Goal: Task Accomplishment & Management: Complete application form

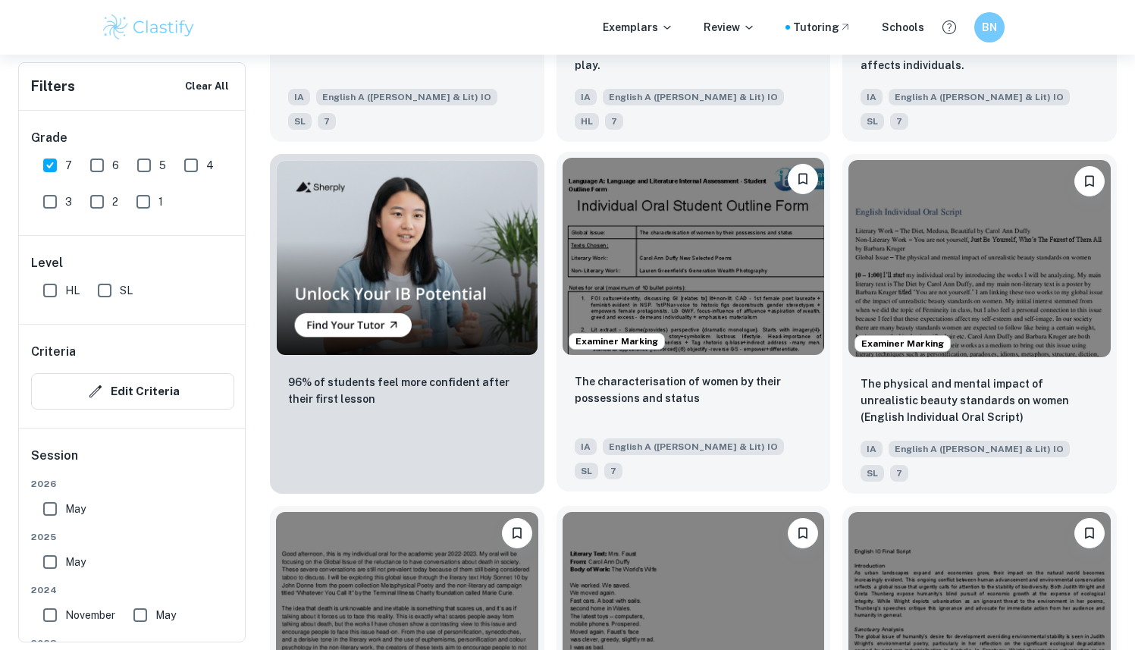
scroll to position [983, 0]
click at [721, 240] on img at bounding box center [694, 256] width 262 height 196
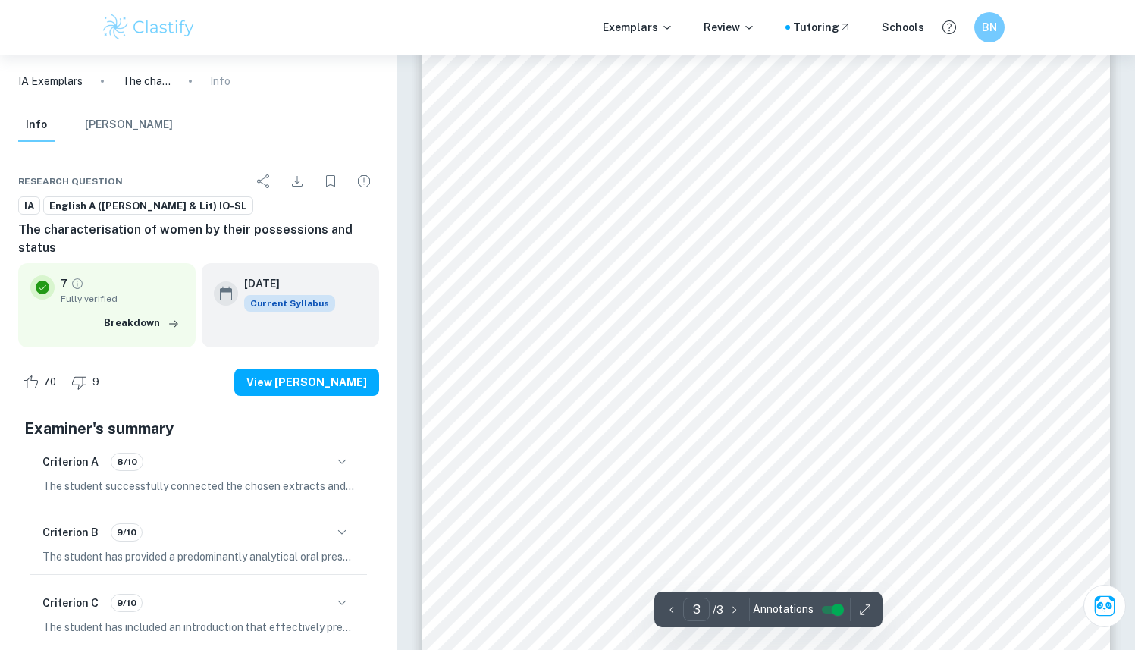
scroll to position [2475, 0]
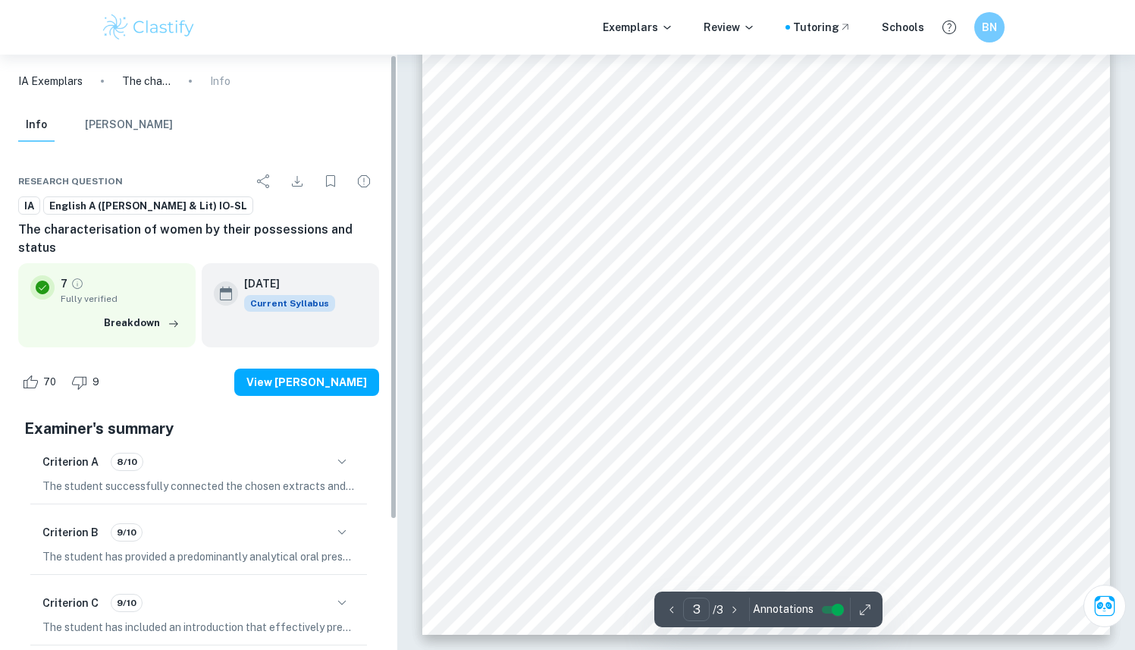
click at [340, 453] on icon "button" at bounding box center [342, 462] width 18 height 18
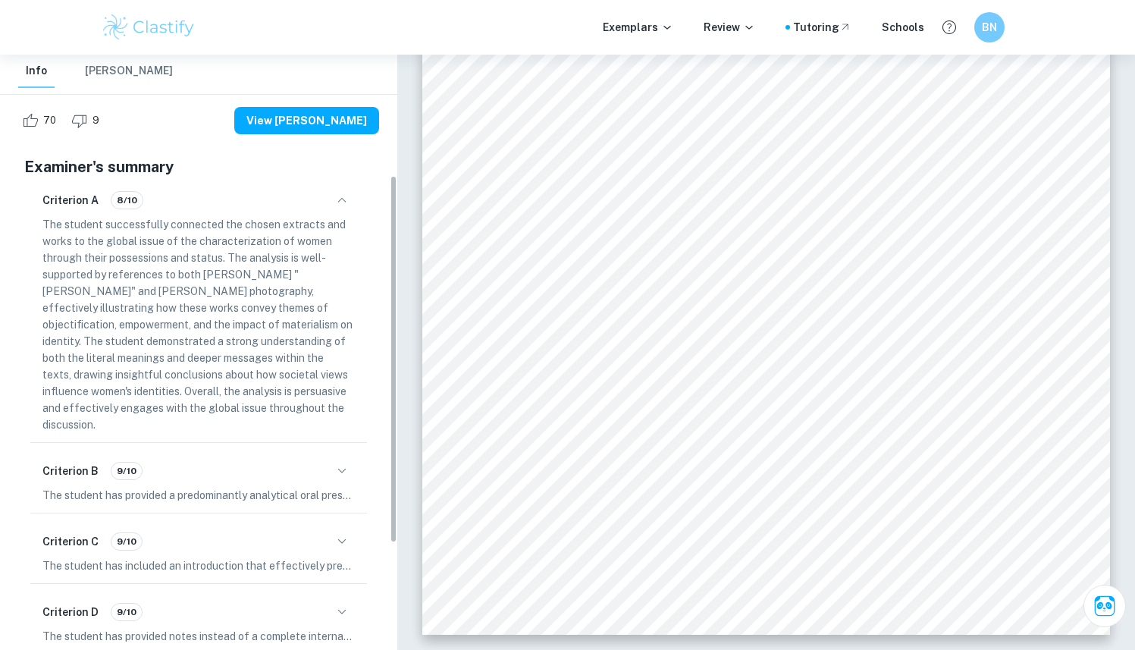
scroll to position [264, 0]
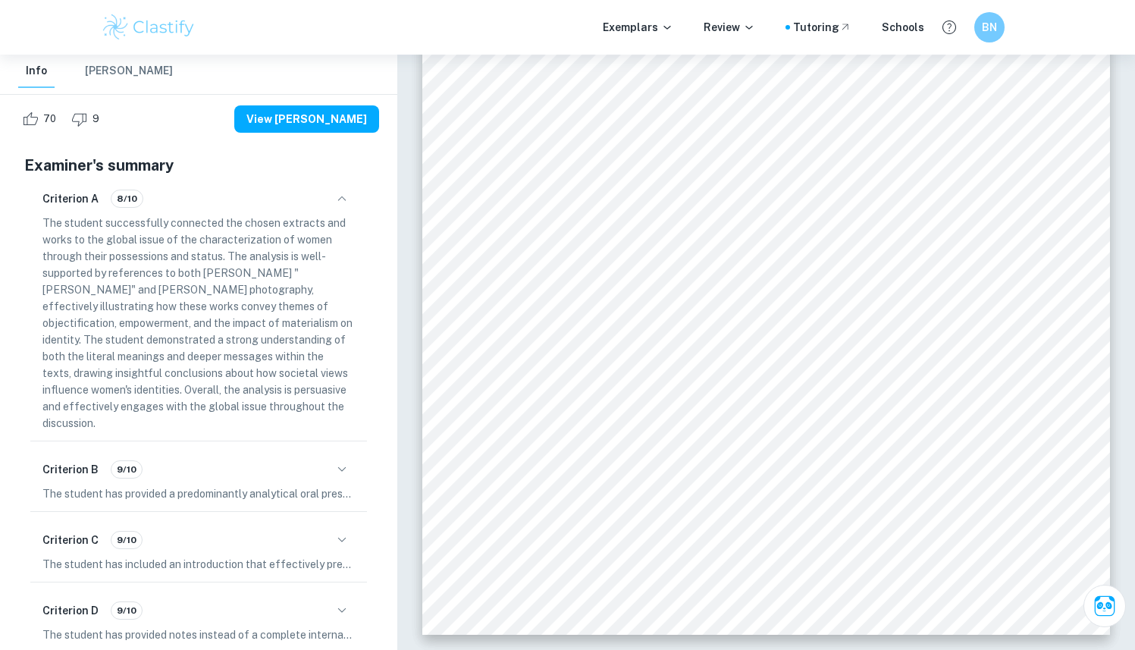
click at [344, 460] on icon "button" at bounding box center [342, 469] width 18 height 18
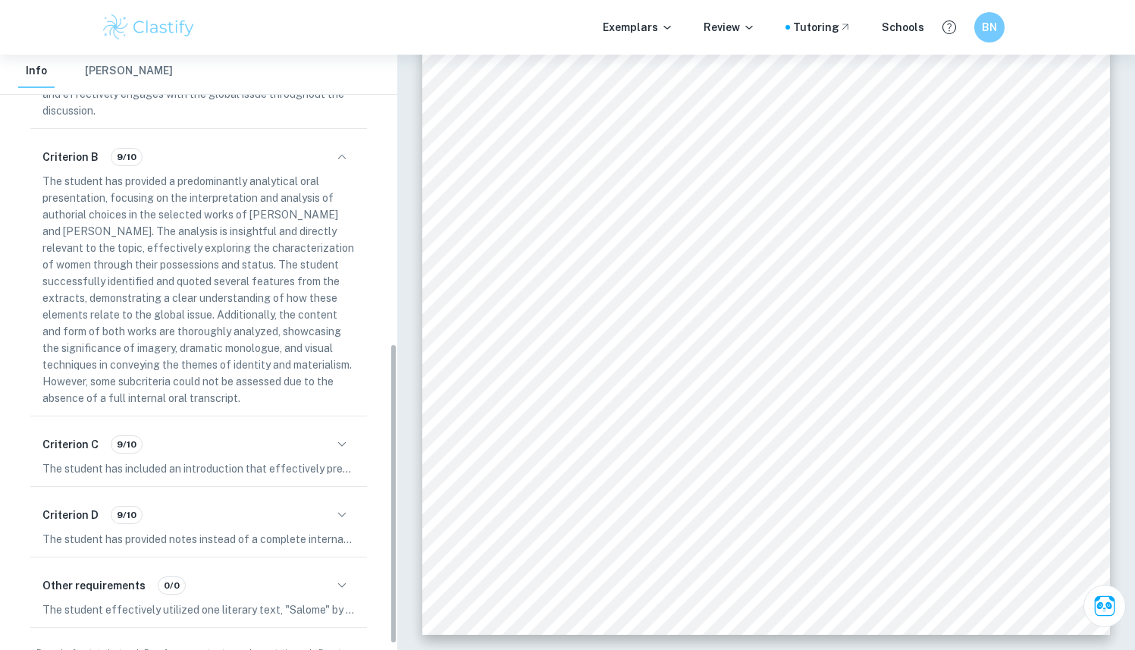
scroll to position [579, 0]
click at [348, 432] on icon "button" at bounding box center [342, 441] width 18 height 18
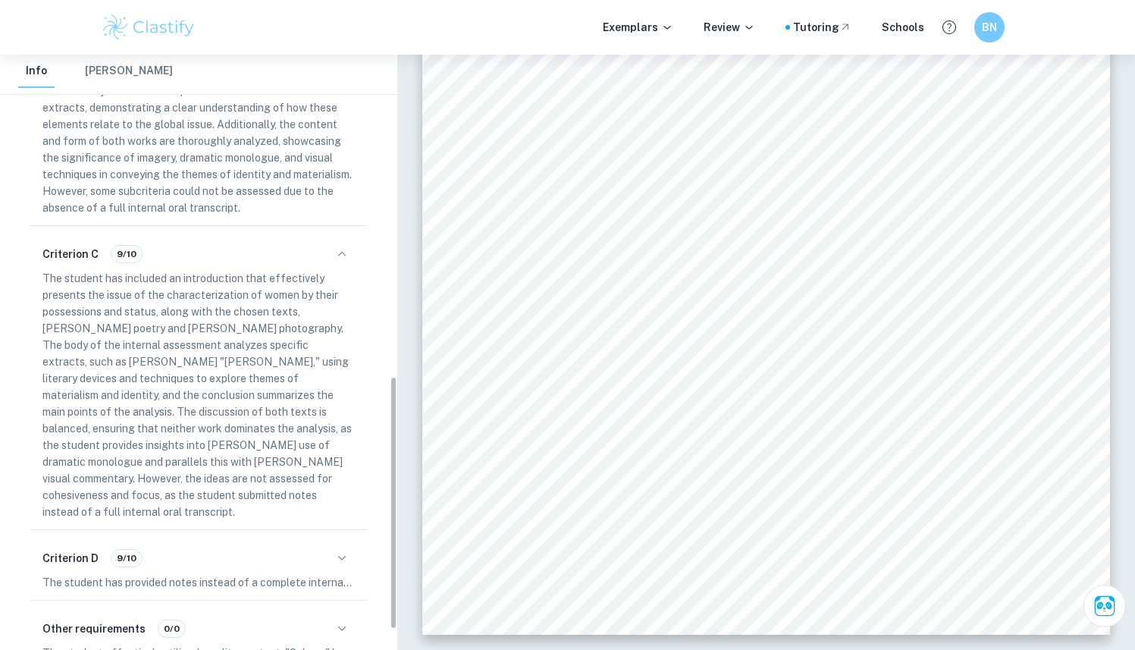
scroll to position [801, 0]
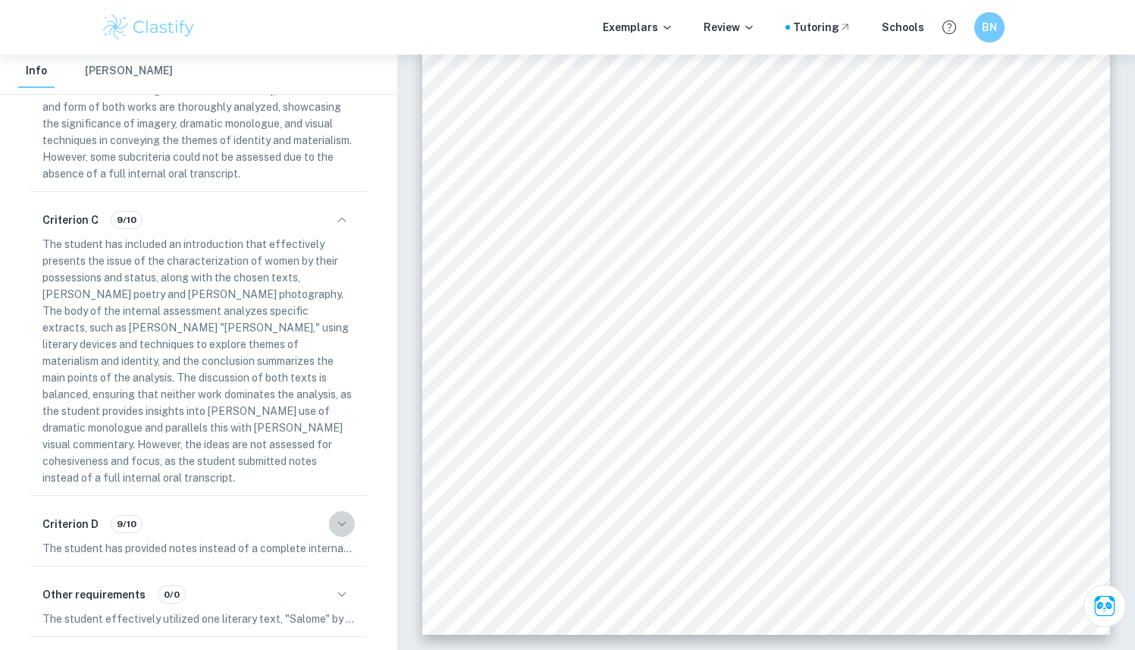
click at [344, 515] on icon "button" at bounding box center [342, 524] width 18 height 18
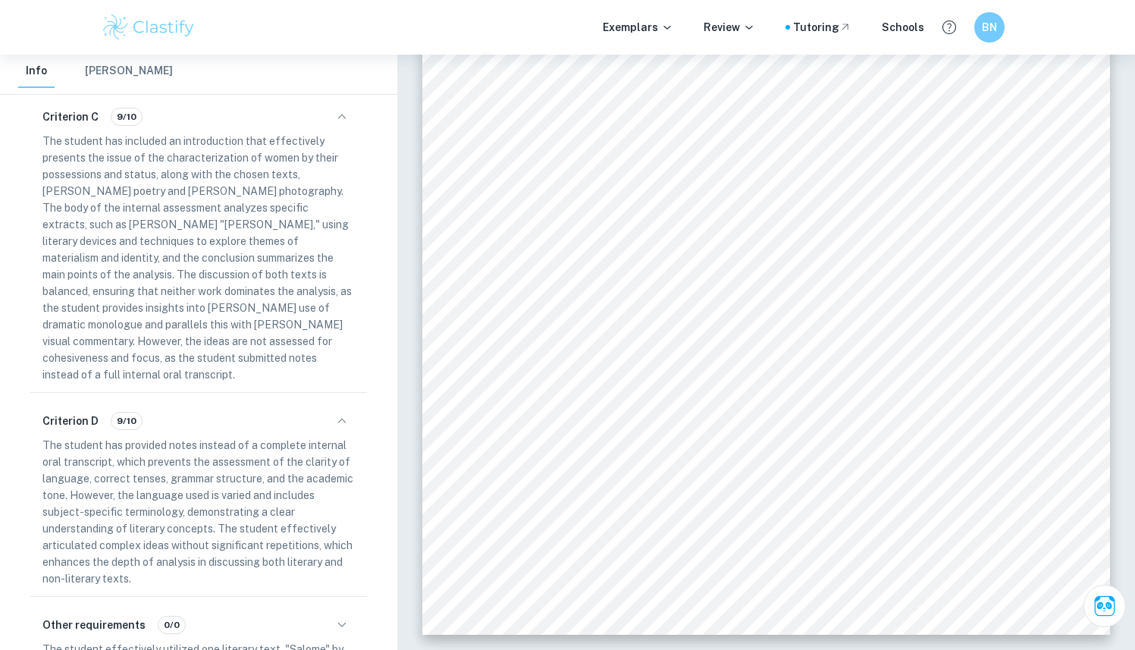
scroll to position [934, 0]
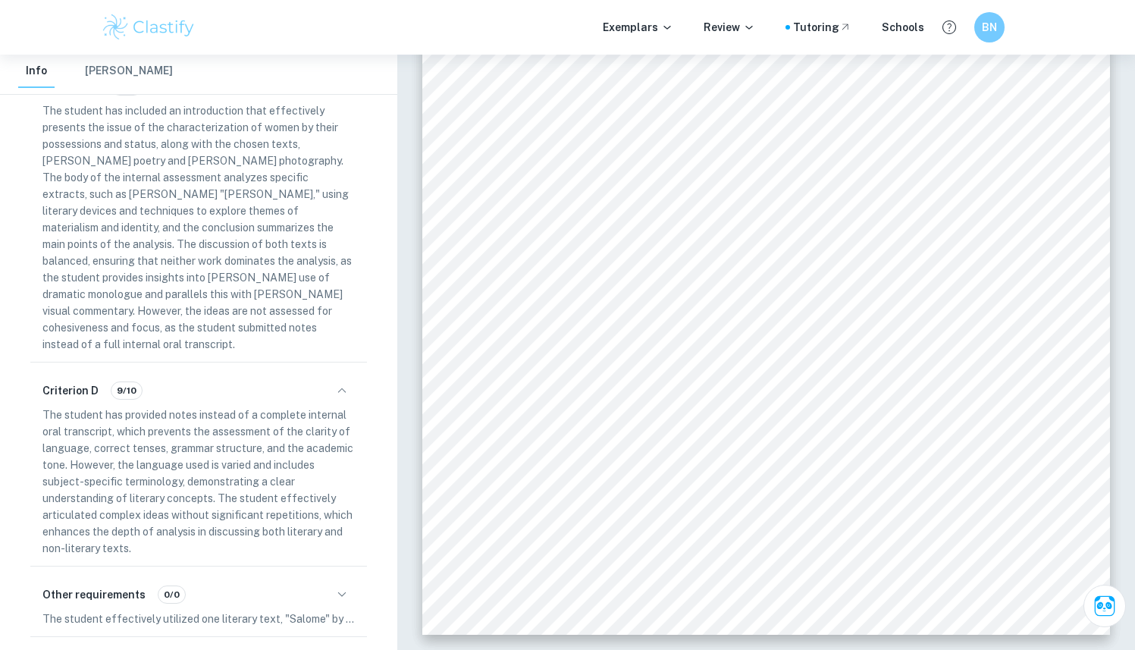
type input "2"
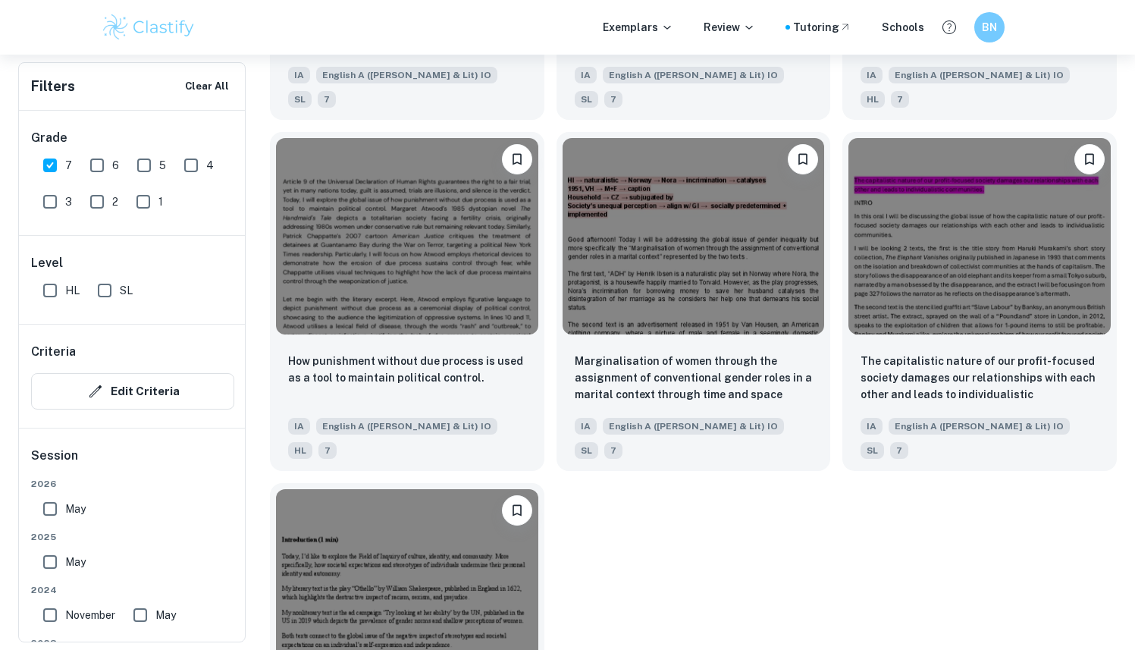
scroll to position [2062, 0]
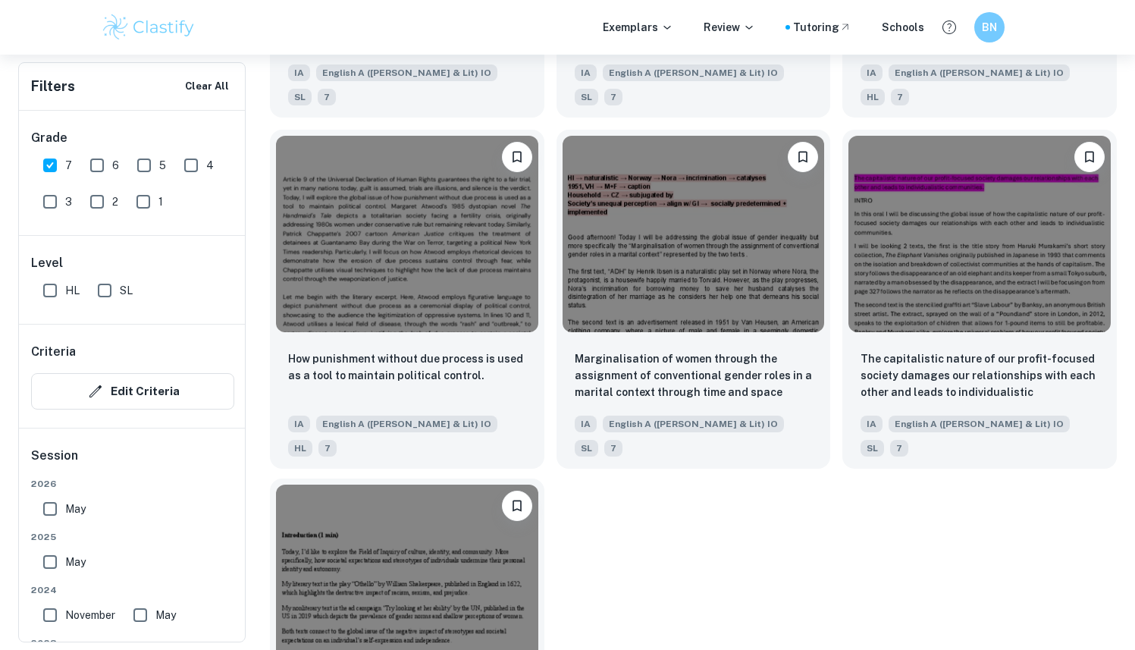
click at [430, 513] on img at bounding box center [407, 583] width 262 height 196
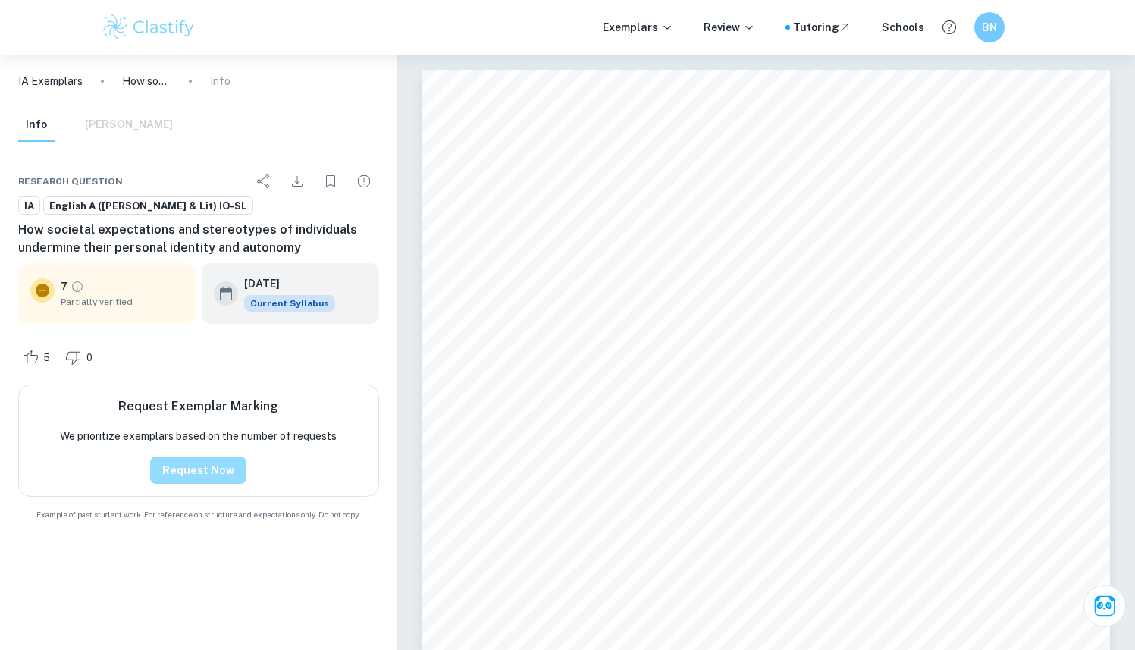
click at [225, 464] on button "Request Now" at bounding box center [198, 470] width 96 height 27
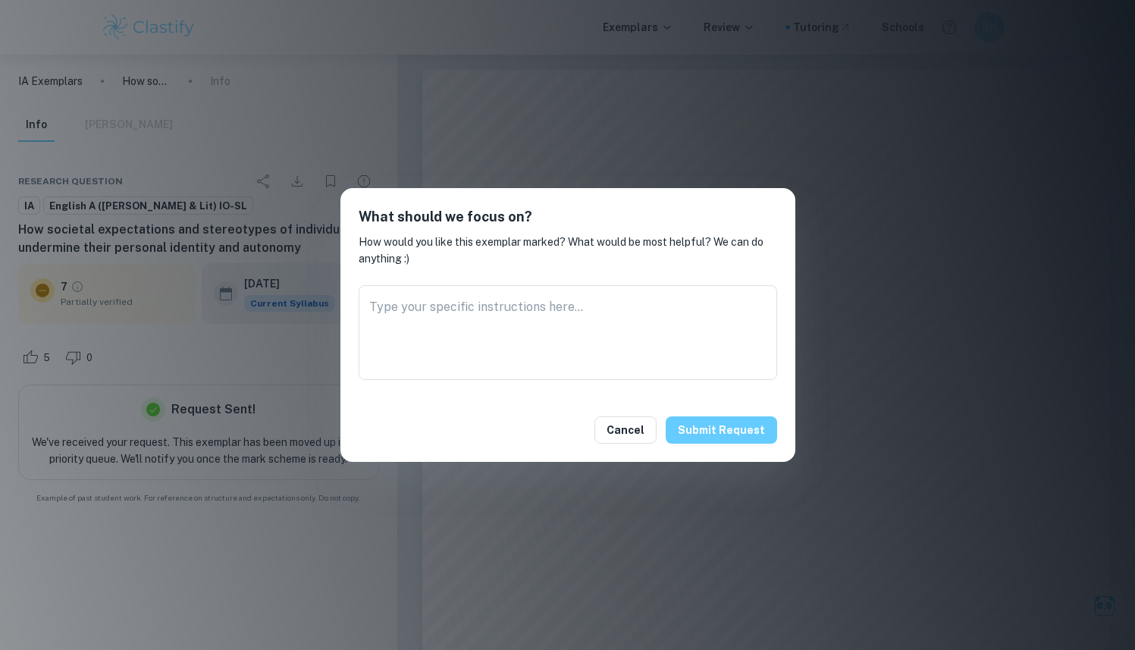
click at [710, 441] on button "Submit request" at bounding box center [721, 429] width 111 height 27
